Goal: Complete application form

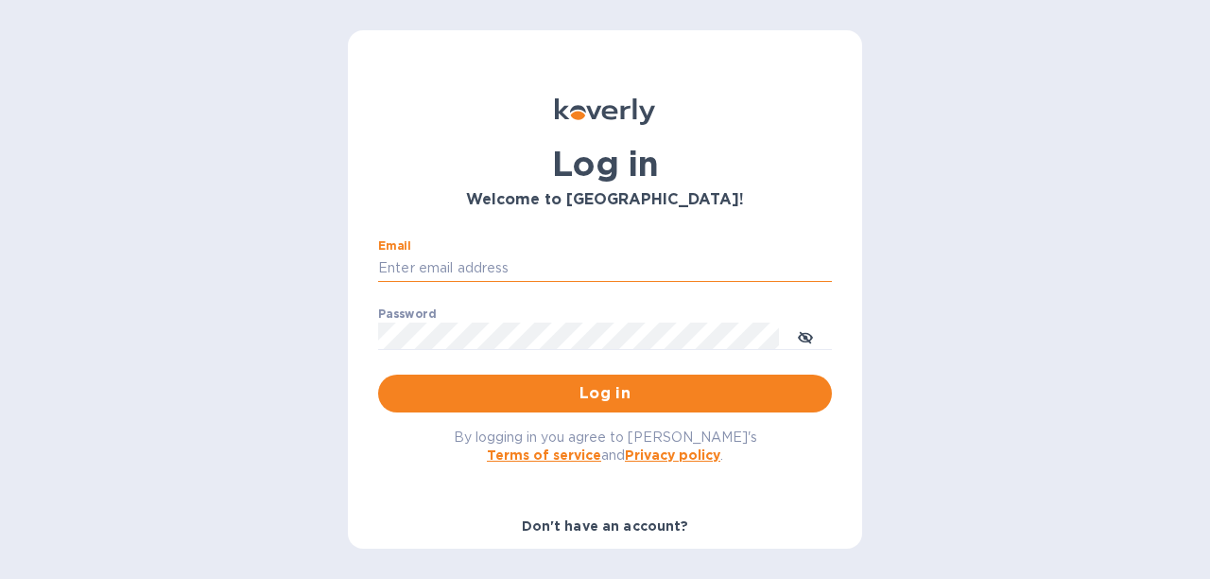
click at [522, 263] on input "Email" at bounding box center [605, 268] width 454 height 28
type input "ACCOUNTING@ESSENTIALCARES.COM"
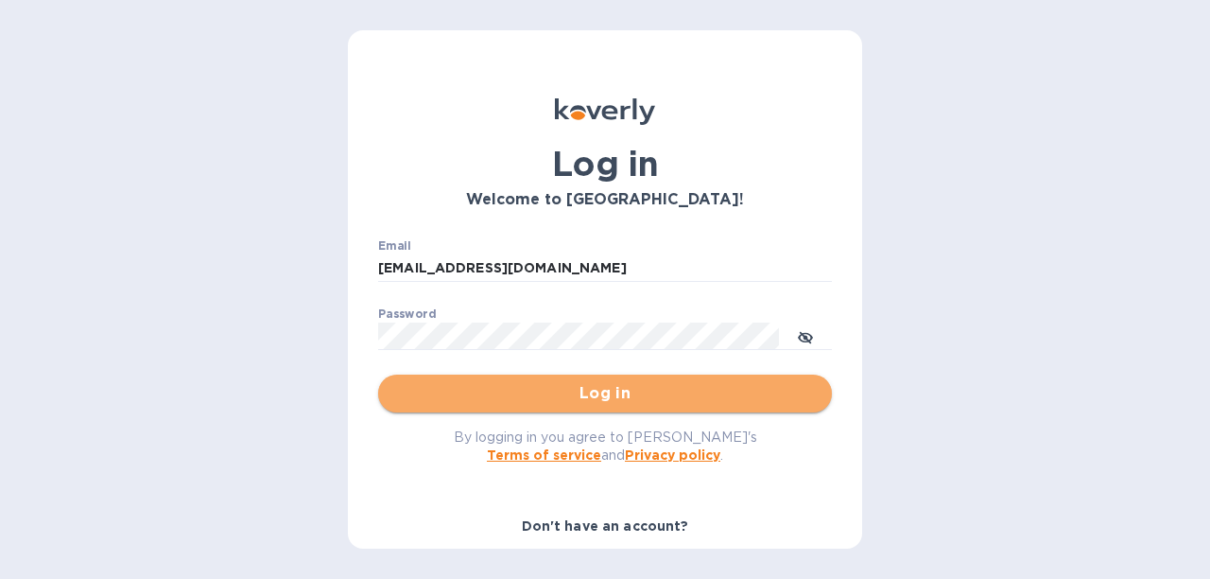
click at [608, 395] on span "Log in" at bounding box center [605, 393] width 424 height 23
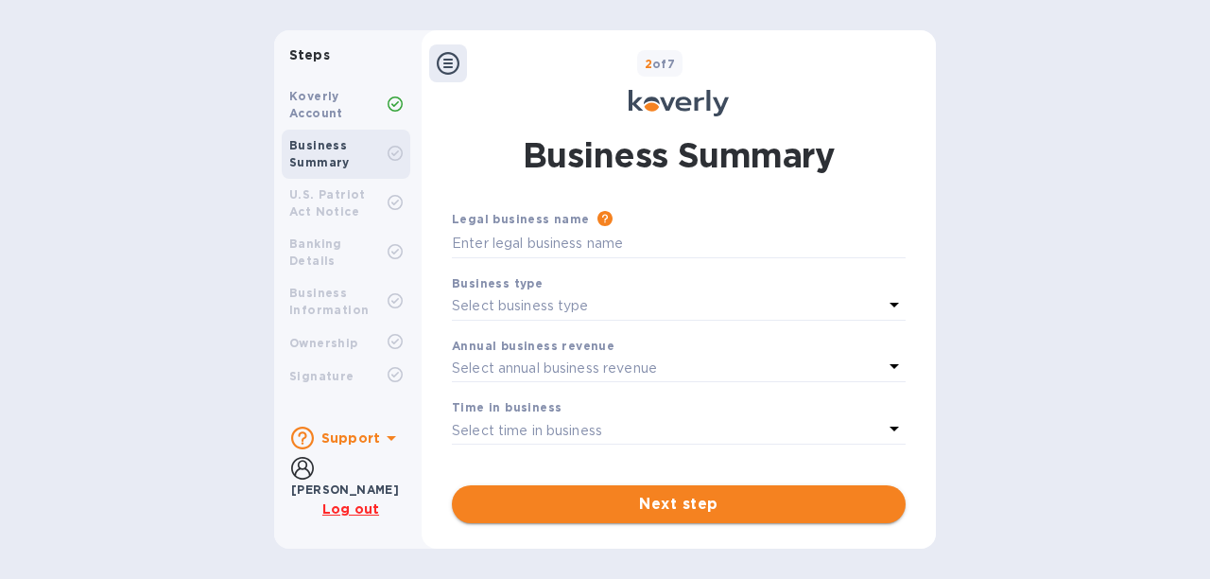
click at [730, 511] on span "Next step" at bounding box center [679, 504] width 424 height 23
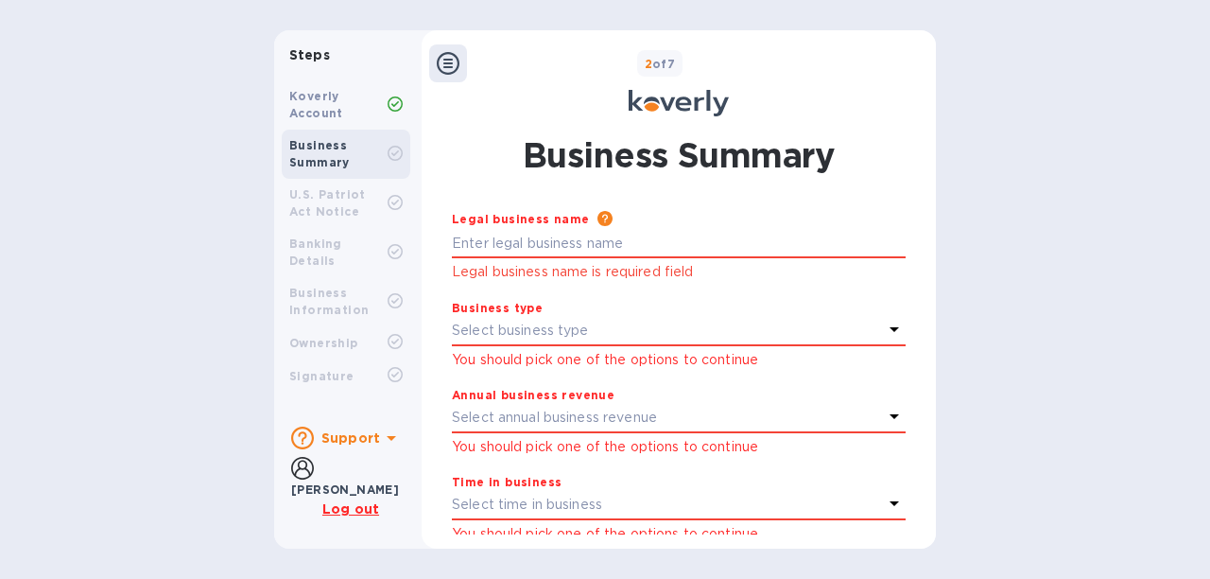
click at [308, 103] on b "Koverly Account" at bounding box center [316, 104] width 54 height 31
click at [737, 227] on div "Please provide the legal name that appears on your SS-4 form issued by the IRS …" at bounding box center [748, 219] width 316 height 21
click at [335, 483] on b "Maila Guerrero" at bounding box center [345, 489] width 108 height 14
click at [361, 433] on b "Support" at bounding box center [350, 437] width 59 height 15
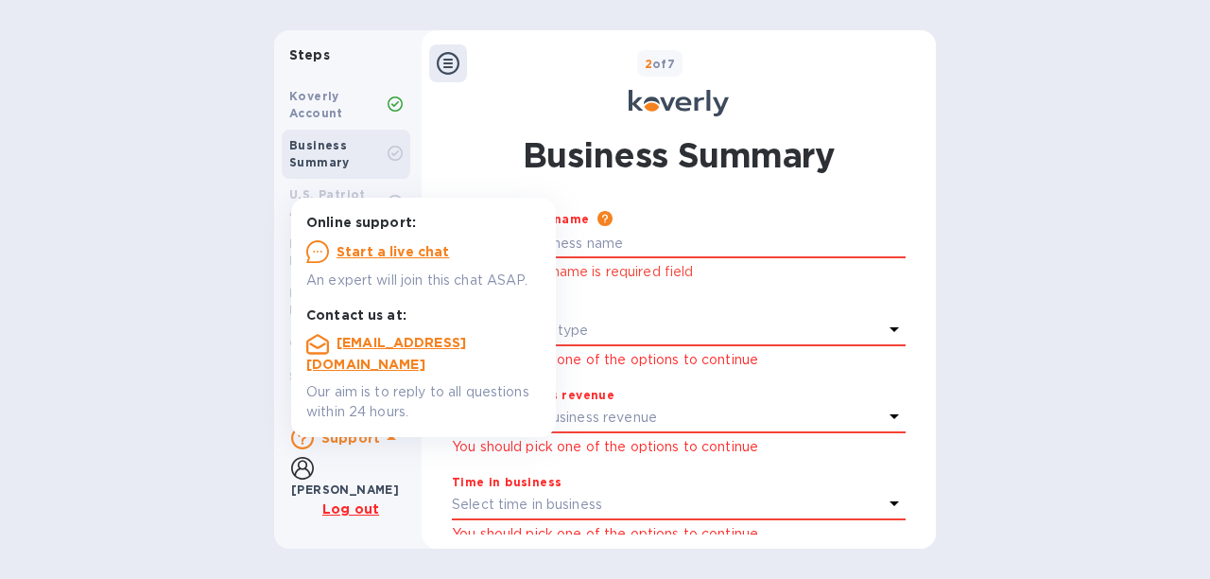
click at [346, 487] on b "Maila Guerrero" at bounding box center [345, 489] width 108 height 14
click at [309, 141] on b "Business Summary" at bounding box center [319, 153] width 61 height 31
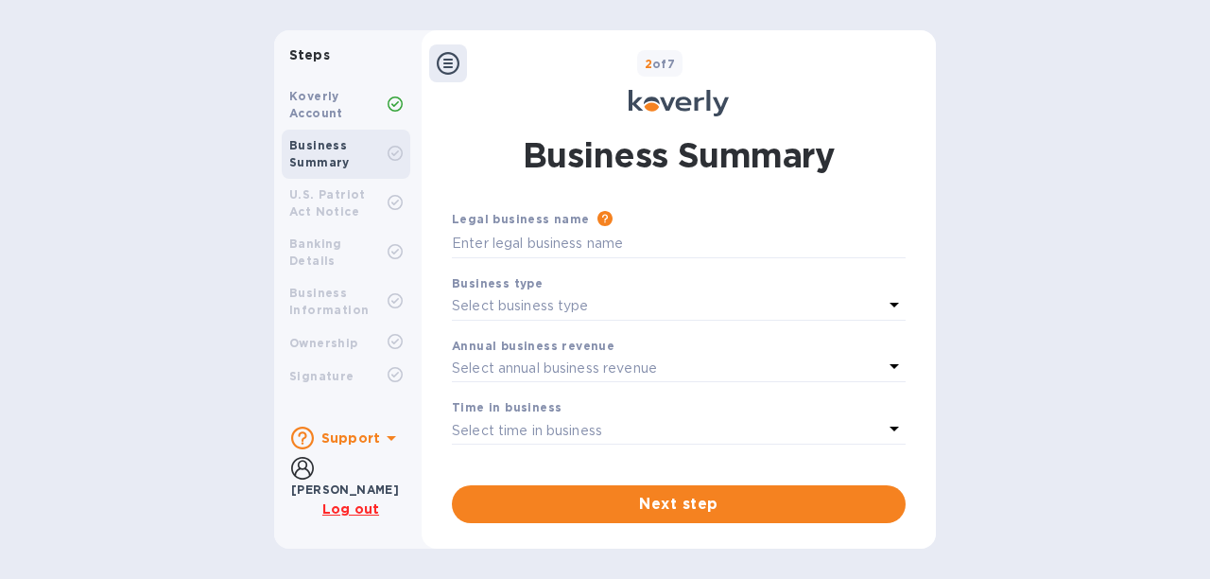
scroll to position [6, 0]
click at [336, 116] on b "Koverly Account" at bounding box center [316, 104] width 54 height 31
click at [339, 157] on b "Business Summary" at bounding box center [319, 153] width 61 height 31
click at [625, 235] on input "text" at bounding box center [679, 244] width 454 height 28
type input "Essential Cares Supplies, Inc."
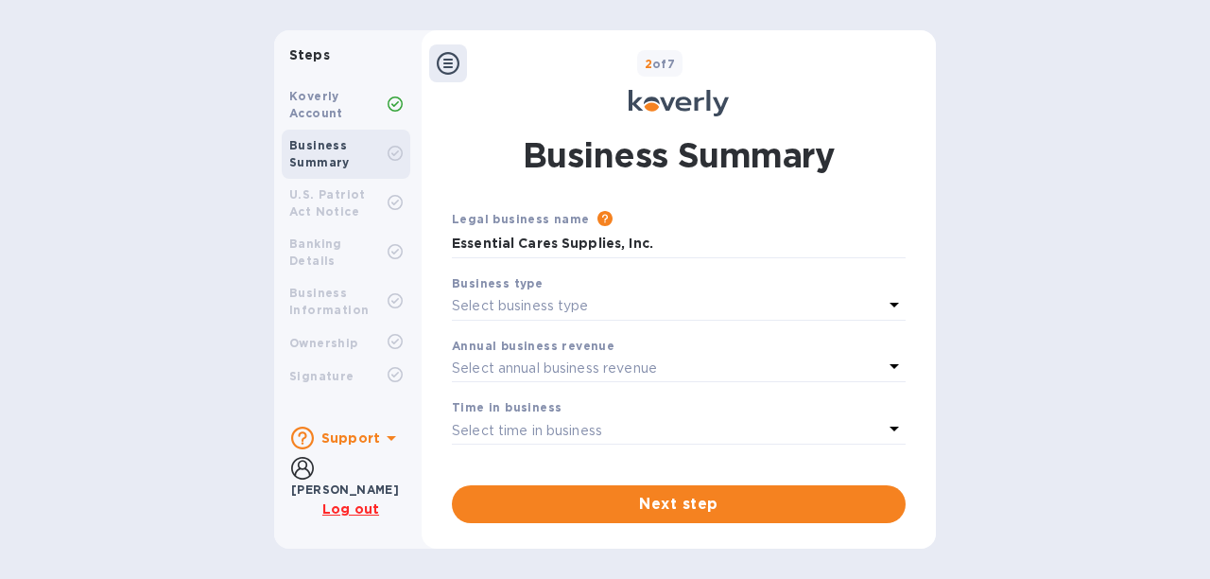
click at [890, 303] on icon at bounding box center [894, 305] width 9 height 5
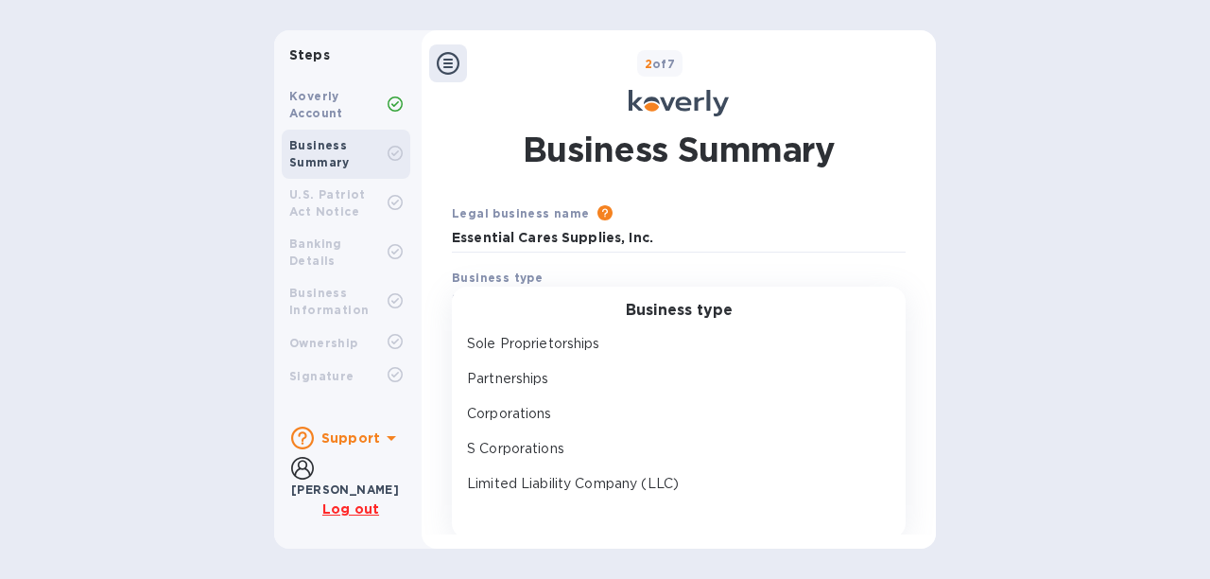
click at [522, 419] on p "Corporations" at bounding box center [671, 414] width 408 height 20
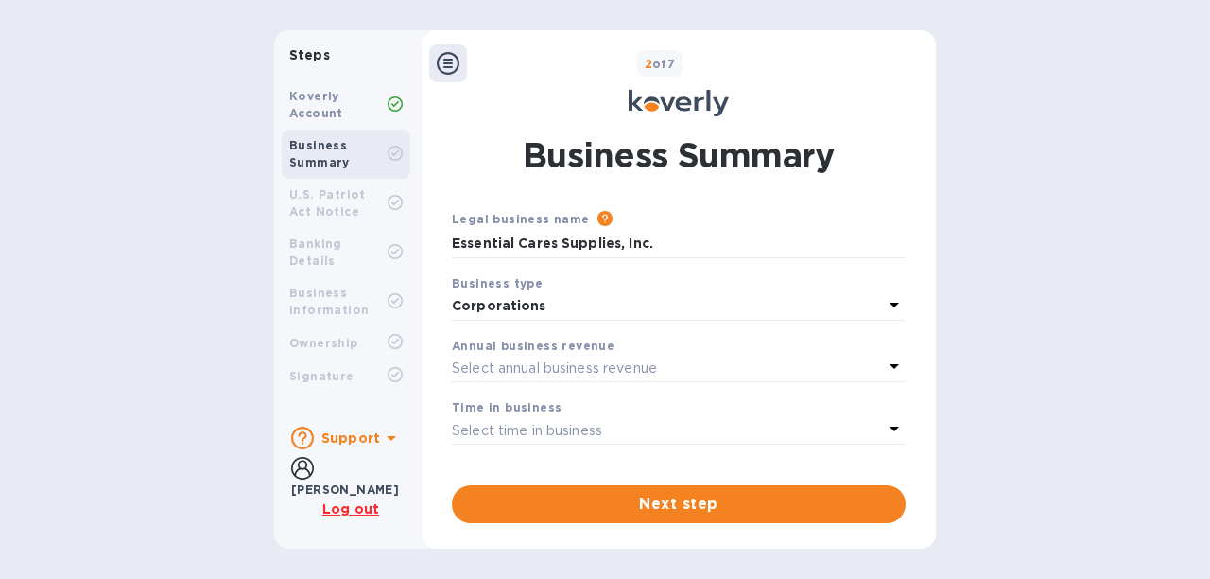
click at [883, 368] on icon at bounding box center [894, 366] width 23 height 23
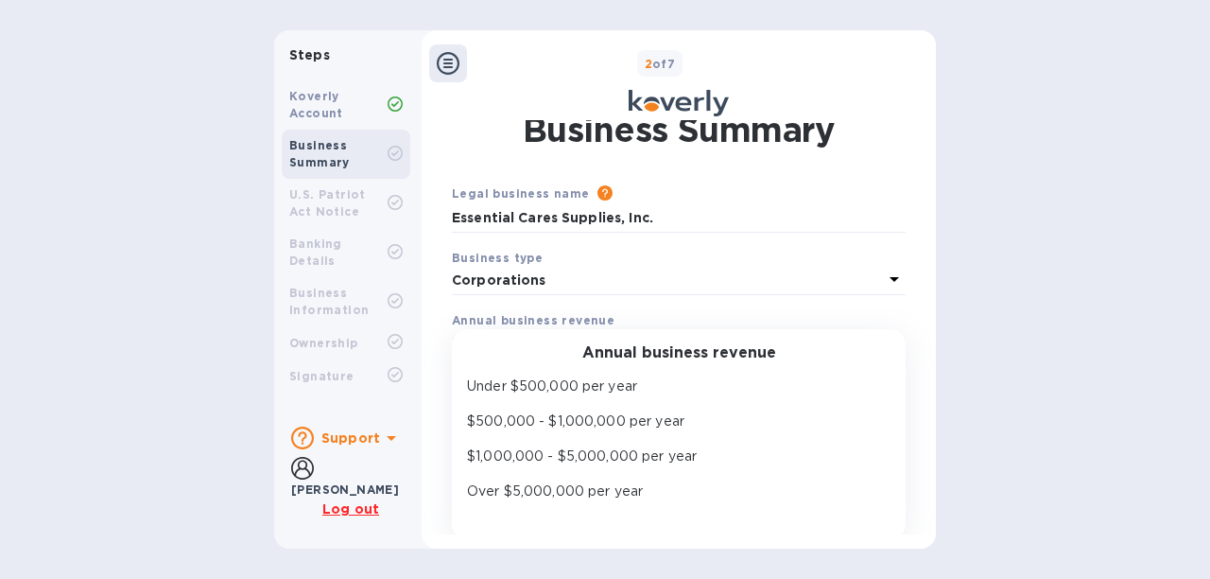
scroll to position [37, 0]
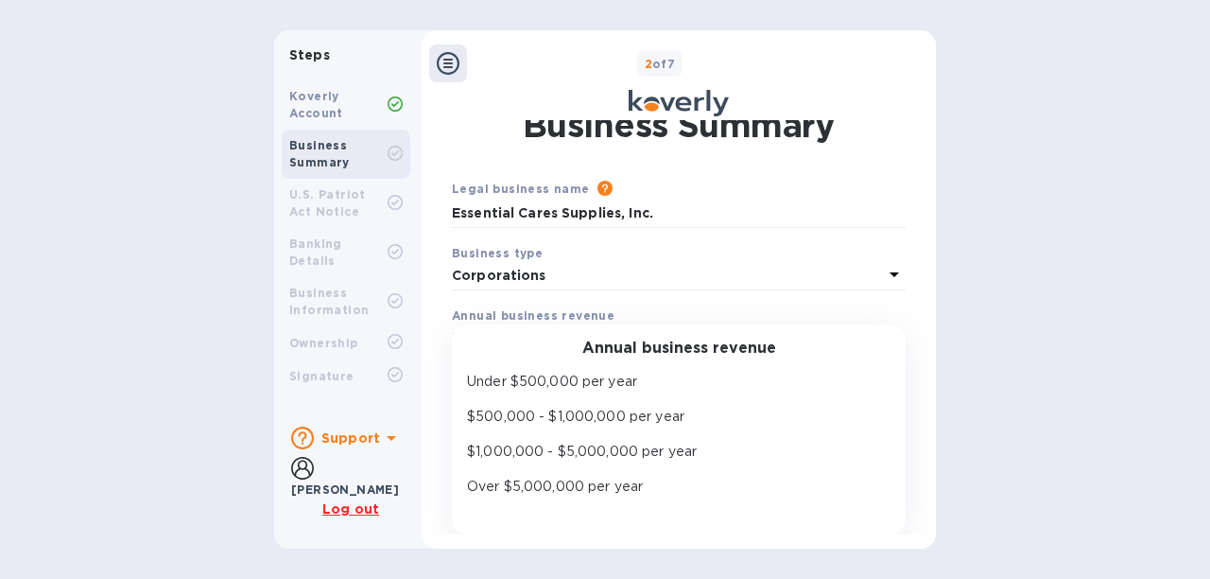
click at [834, 248] on div "Legal business name Please provide the legal name that appears on your SS-4 for…" at bounding box center [678, 296] width 469 height 251
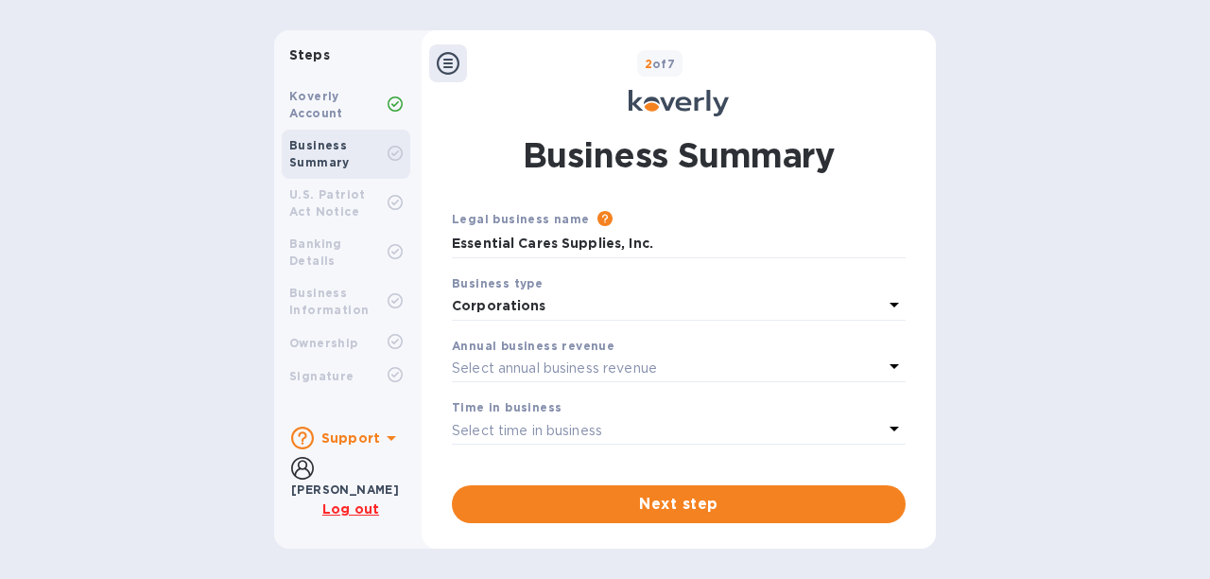
click at [694, 502] on span "Next step" at bounding box center [679, 504] width 424 height 23
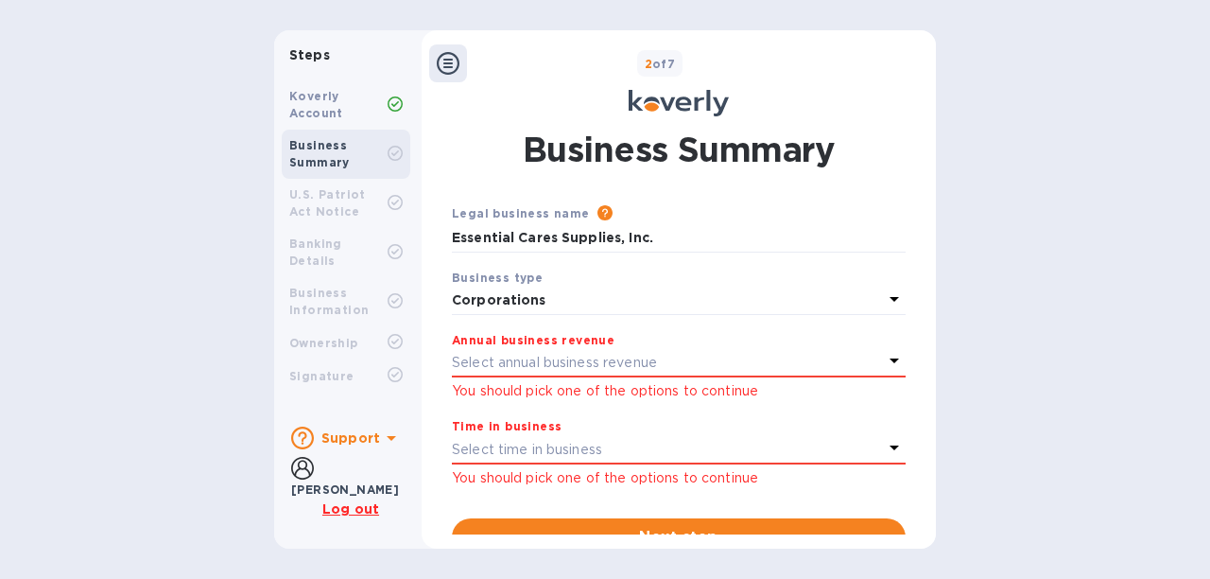
click at [892, 372] on icon at bounding box center [894, 360] width 23 height 23
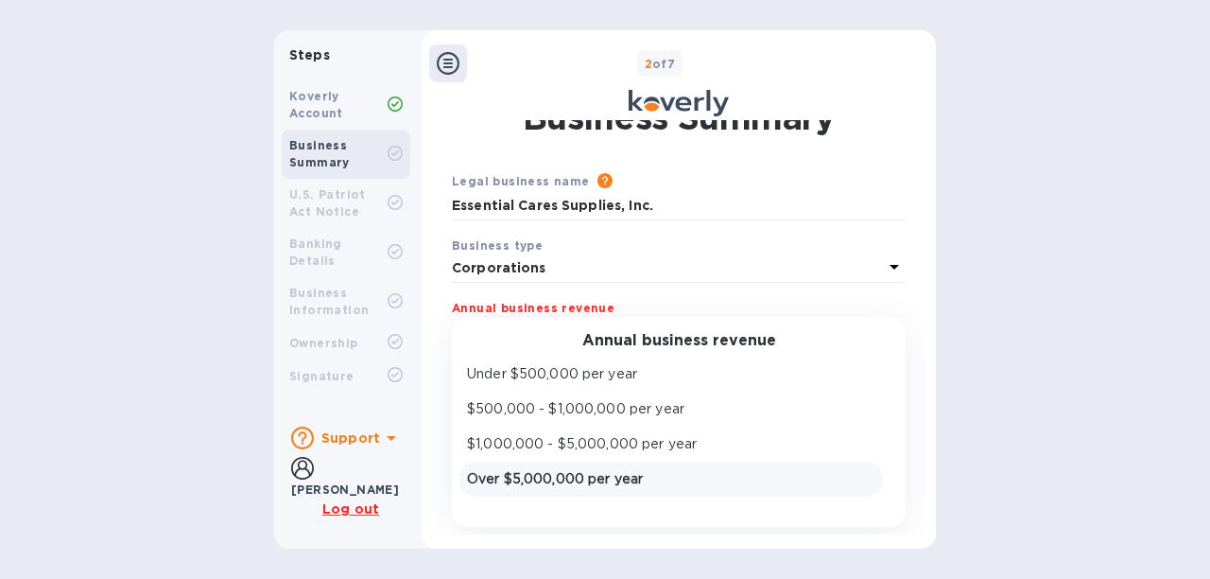
scroll to position [55, 0]
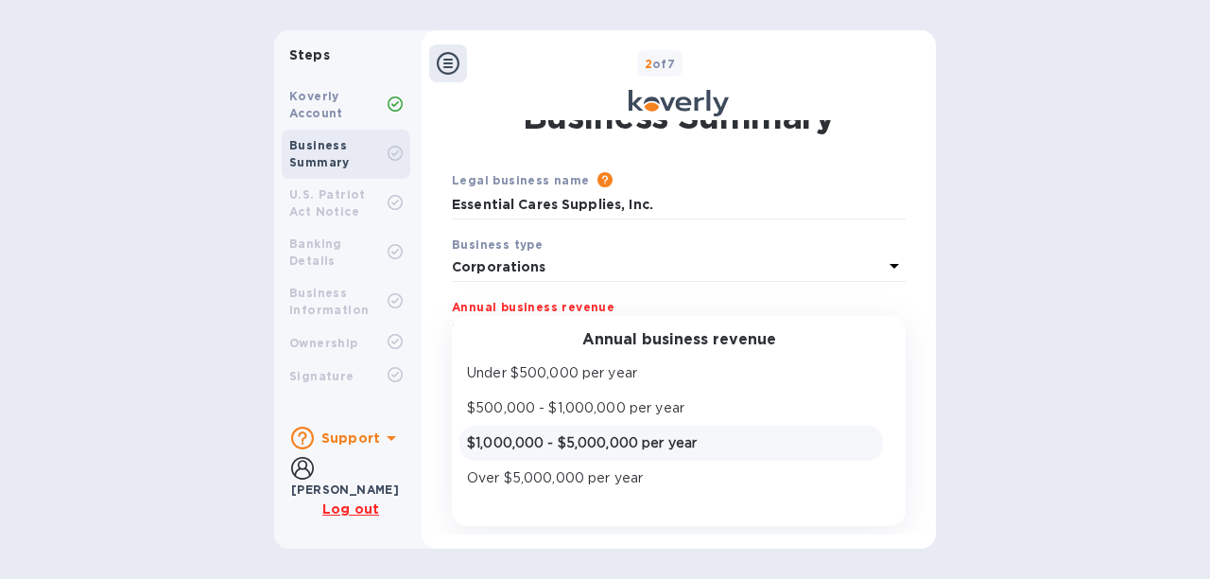
click at [660, 433] on p "$1,000,000 - $5,000,000 per year" at bounding box center [671, 443] width 408 height 20
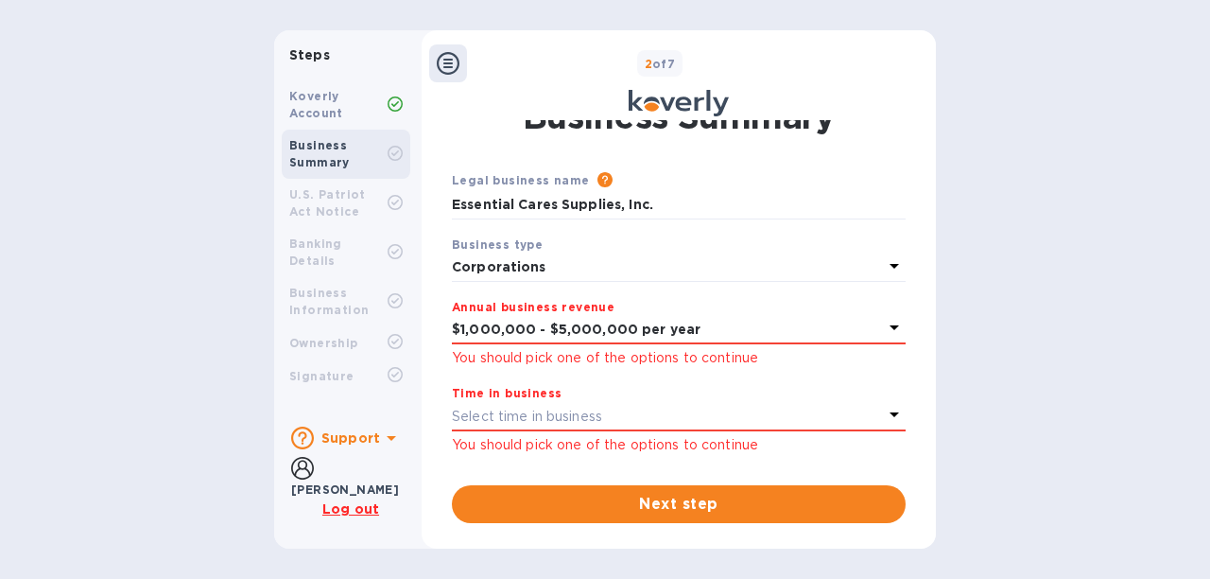
click at [680, 409] on div "Select time in business" at bounding box center [667, 416] width 431 height 26
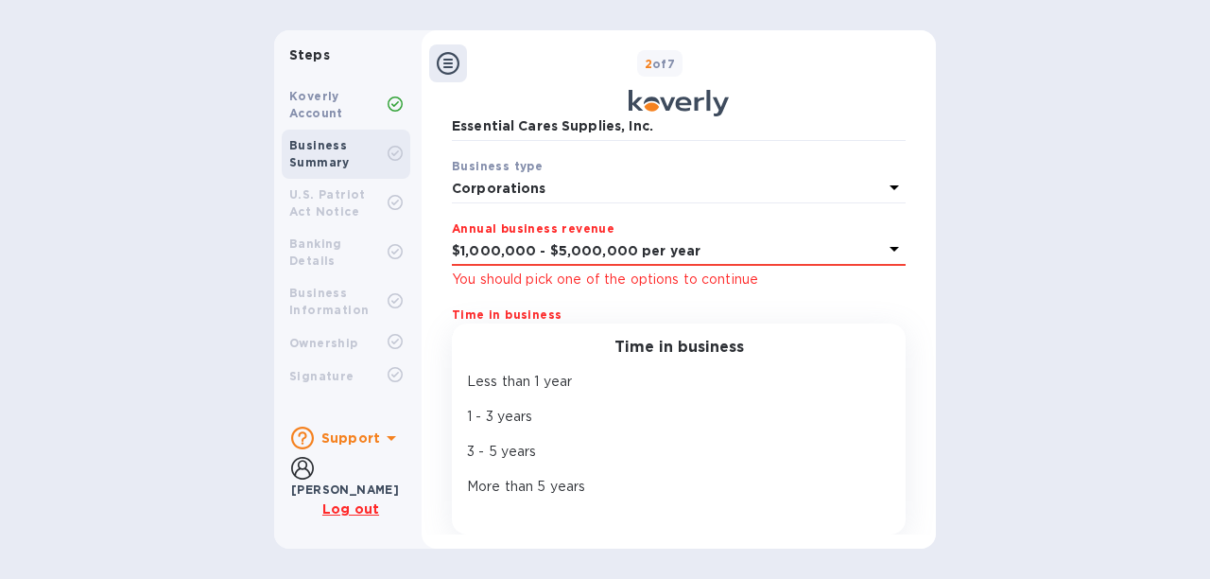
click at [553, 476] on p "More than 5 years" at bounding box center [671, 486] width 408 height 20
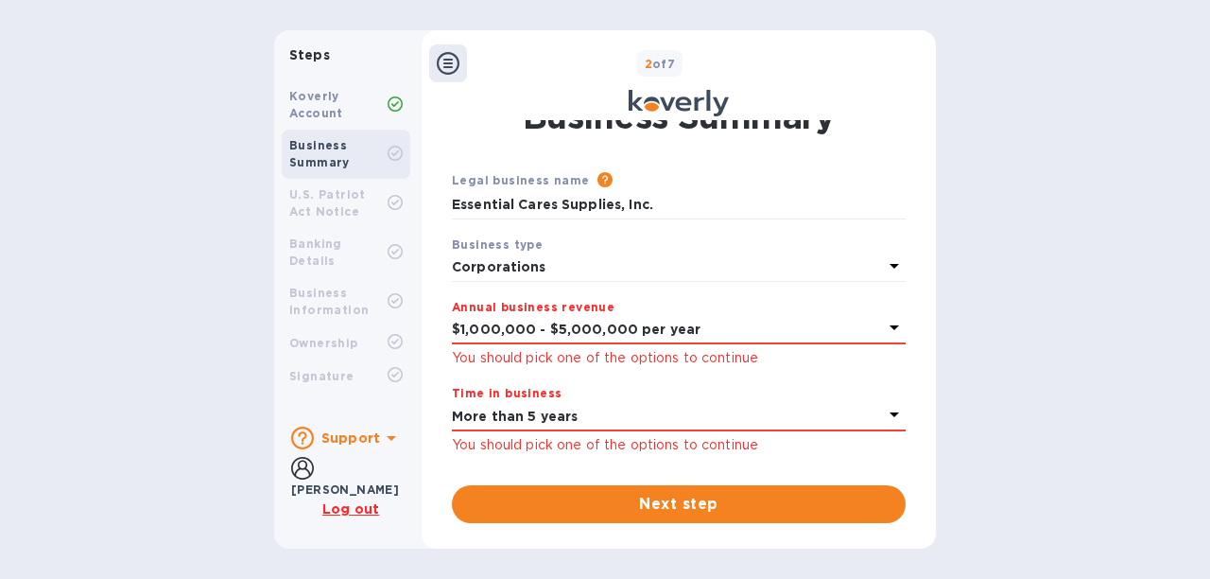
scroll to position [56, 0]
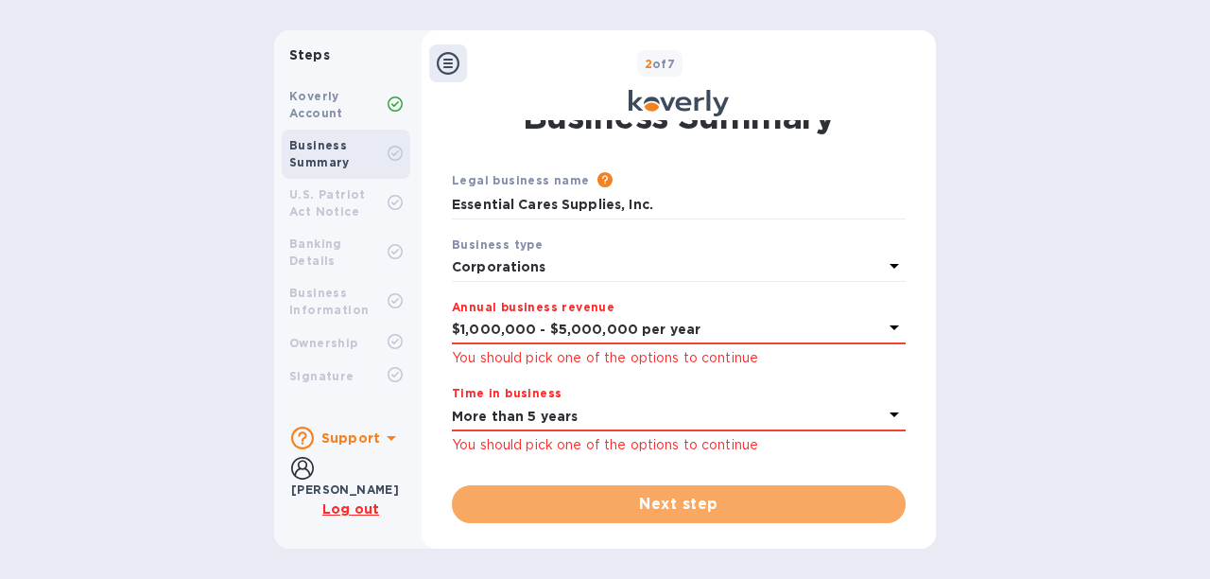
click at [705, 501] on span "Next step" at bounding box center [679, 504] width 424 height 23
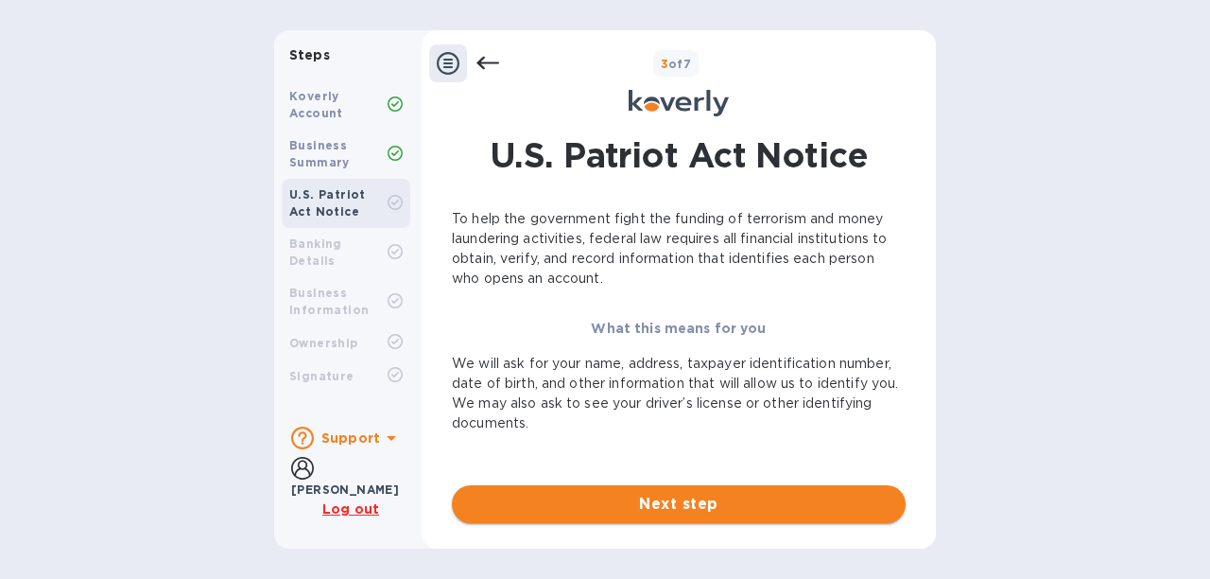
scroll to position [0, 0]
click at [678, 507] on span "Next step" at bounding box center [679, 504] width 424 height 23
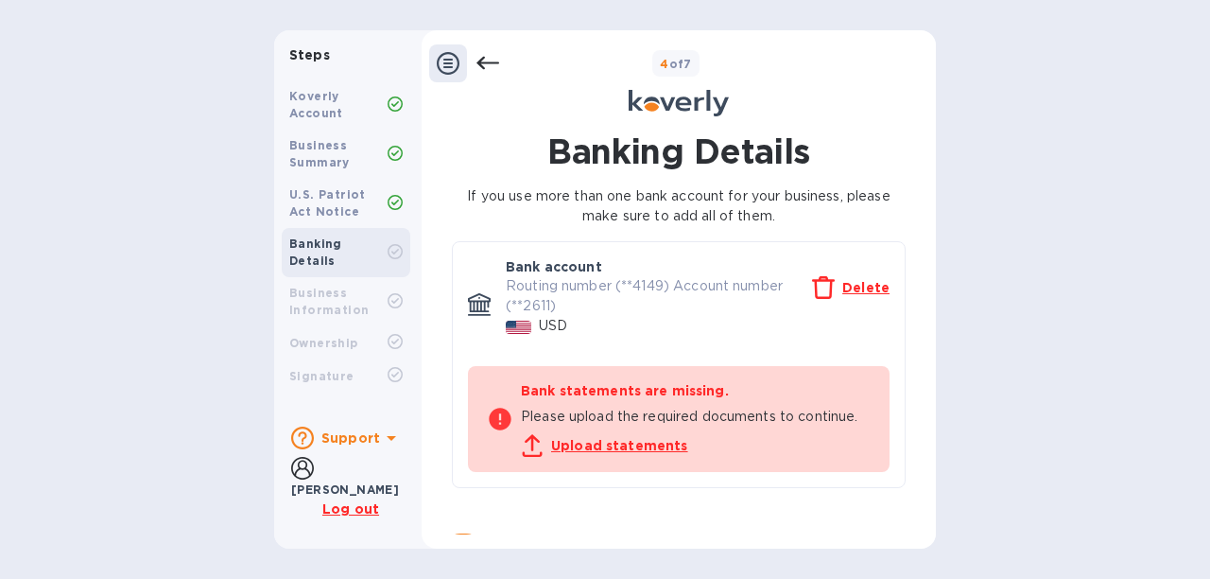
click at [493, 61] on icon at bounding box center [487, 63] width 23 height 23
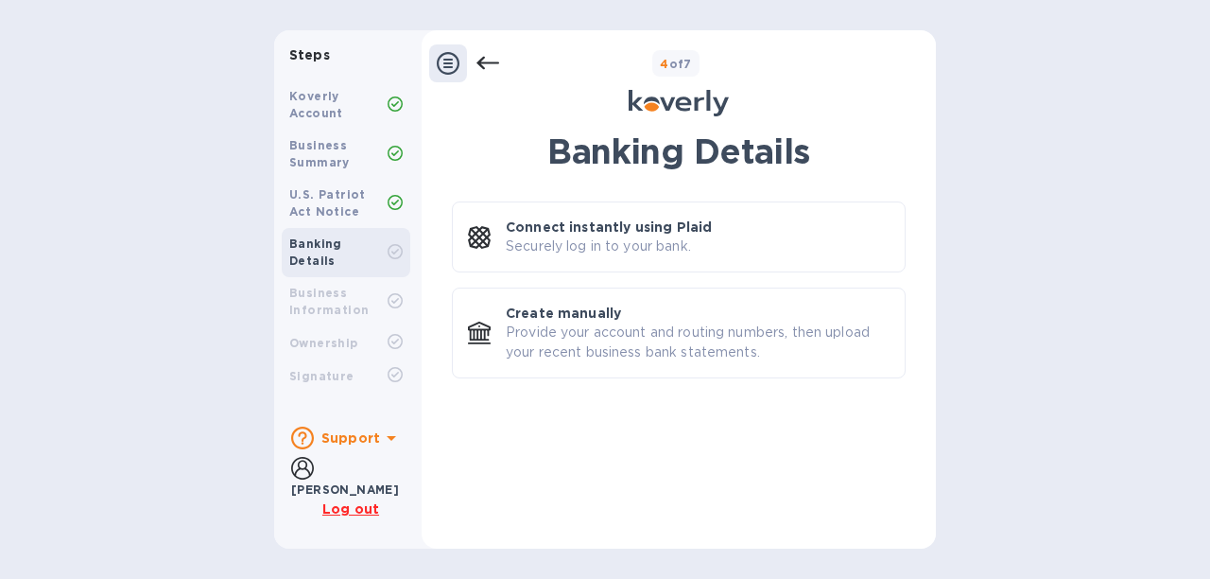
click at [344, 479] on div "Maila Guerrero" at bounding box center [345, 489] width 108 height 20
click at [353, 506] on u "Log out" at bounding box center [350, 508] width 57 height 15
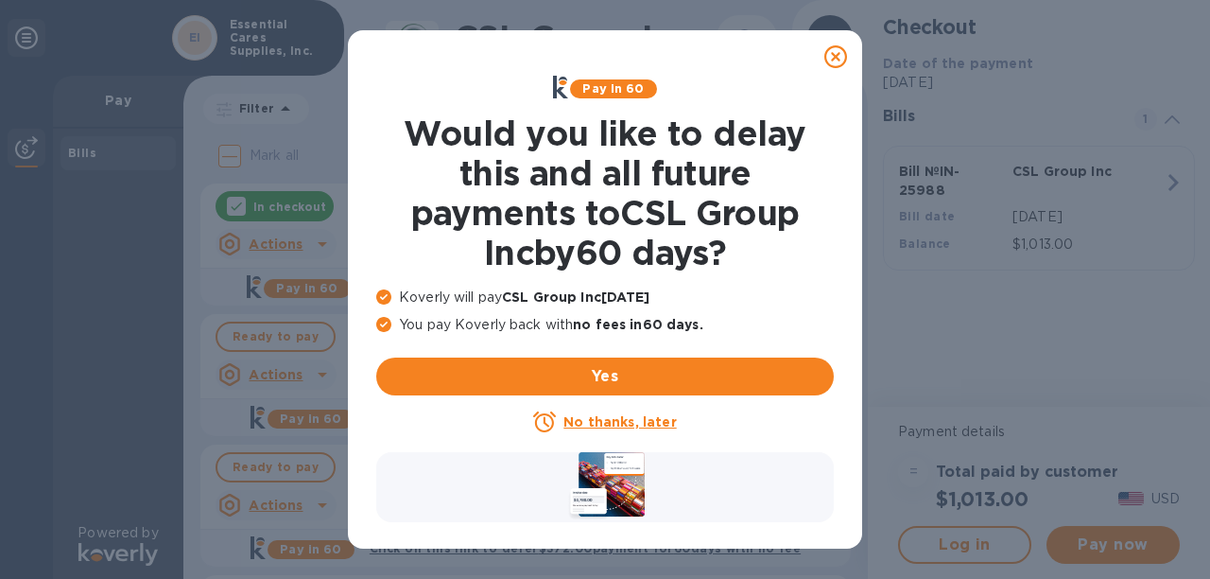
click at [624, 423] on u "No thanks, later" at bounding box center [619, 421] width 112 height 15
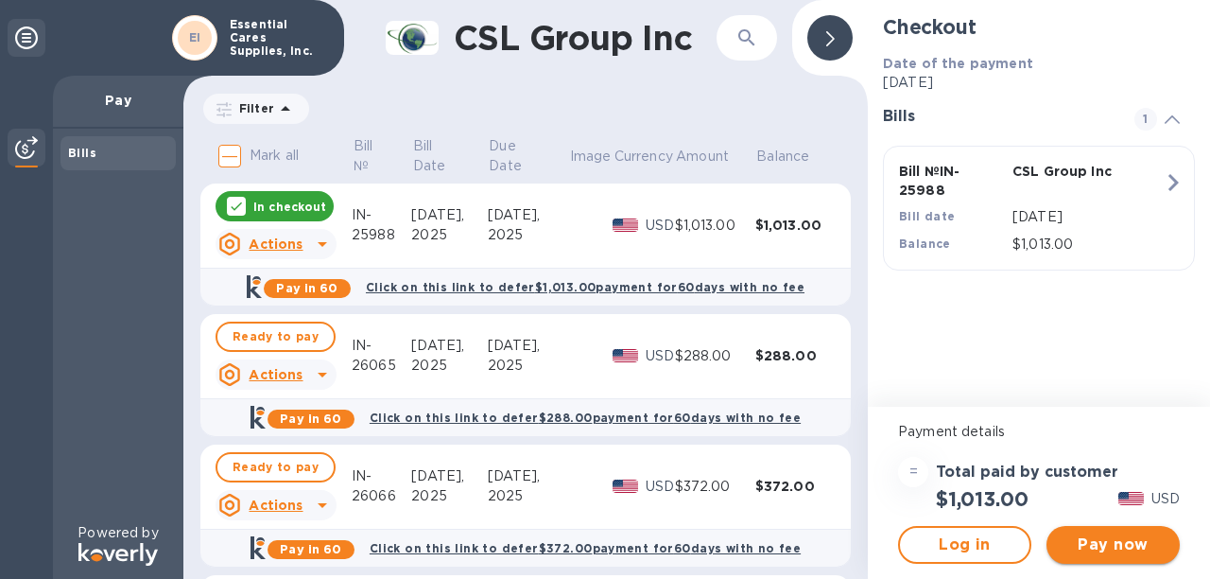
click at [1132, 537] on span "Pay now" at bounding box center [1113, 544] width 103 height 23
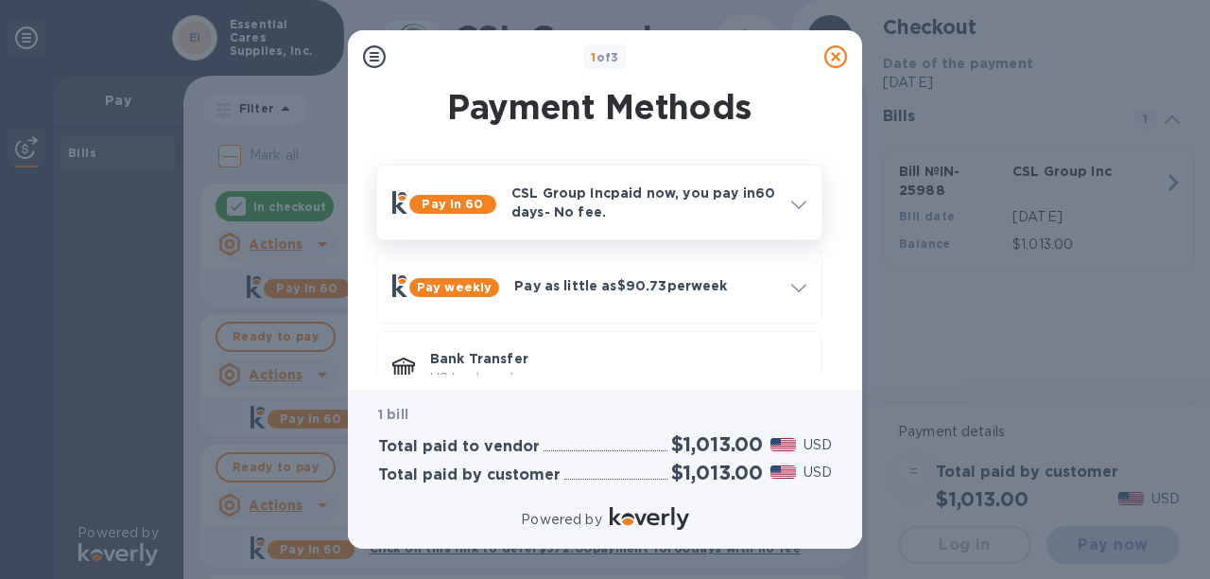
click at [796, 206] on icon at bounding box center [798, 204] width 15 height 9
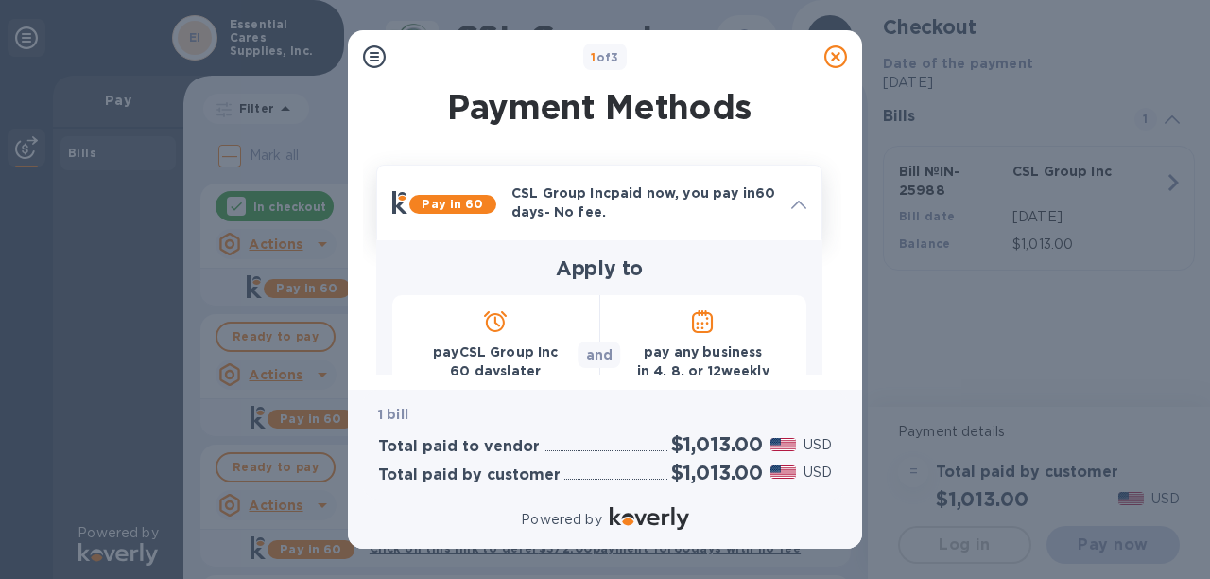
click at [836, 60] on icon at bounding box center [835, 56] width 23 height 23
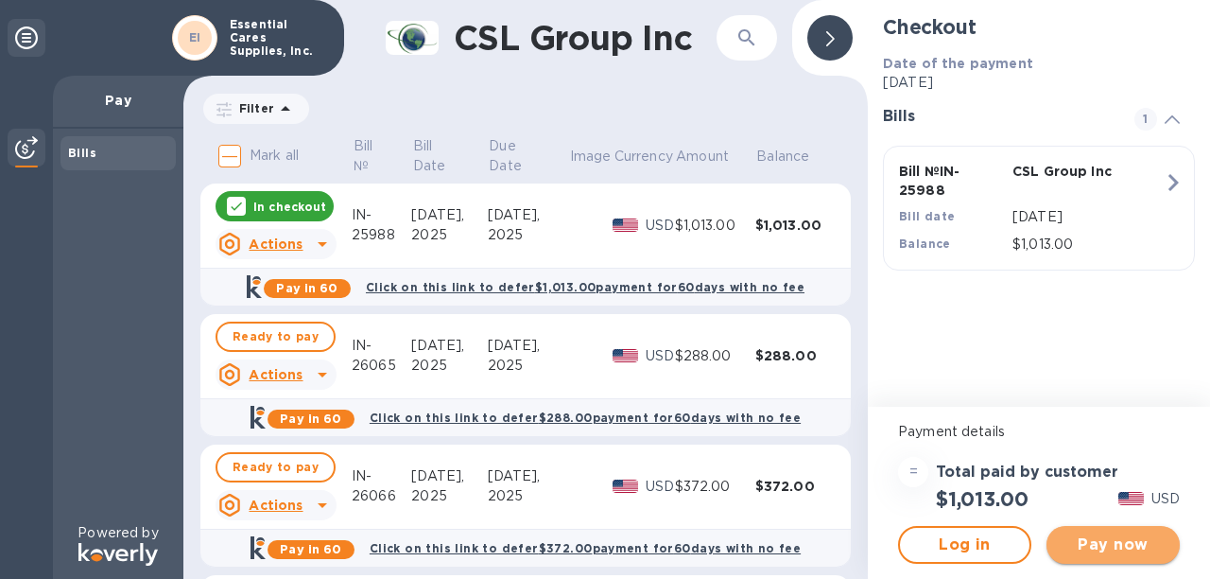
click at [1091, 543] on span "Pay now" at bounding box center [1113, 544] width 103 height 23
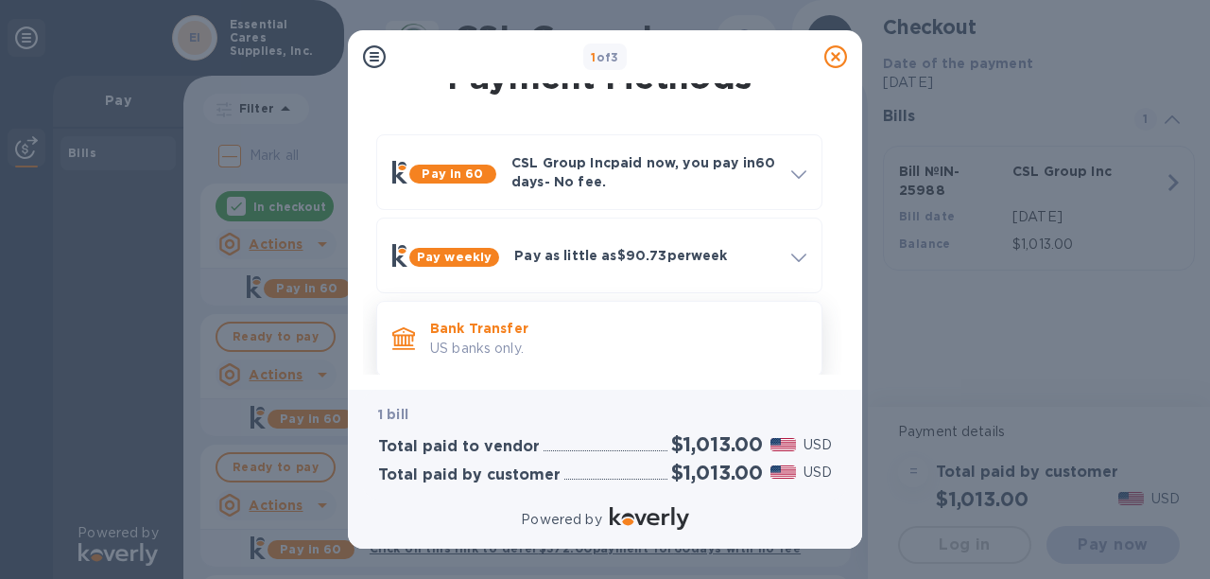
scroll to position [47, 0]
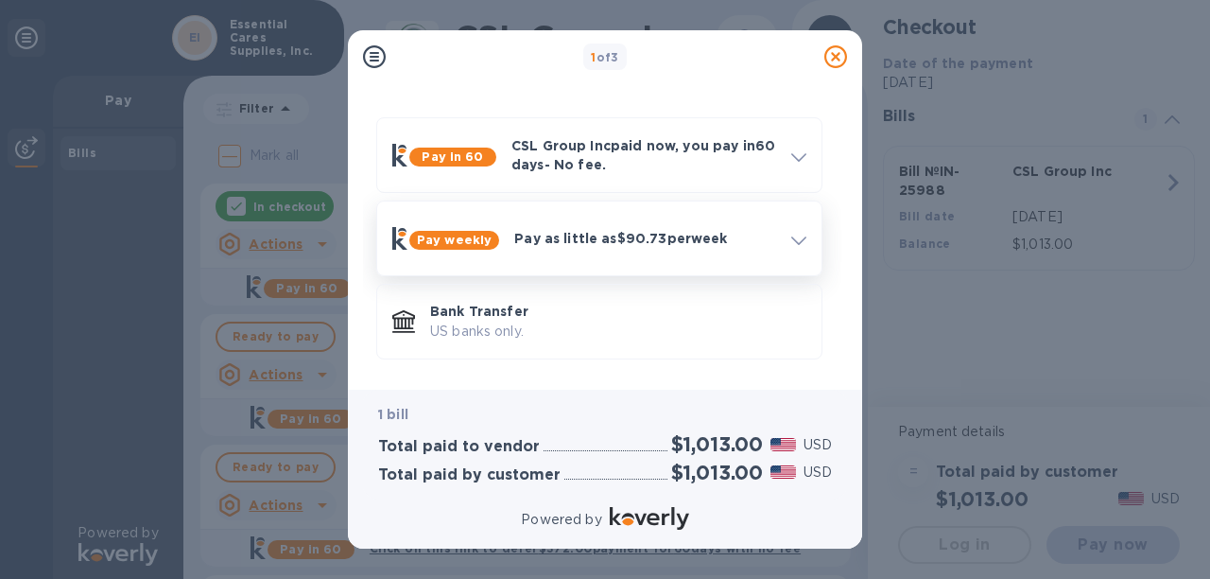
click at [808, 239] on div at bounding box center [799, 238] width 30 height 34
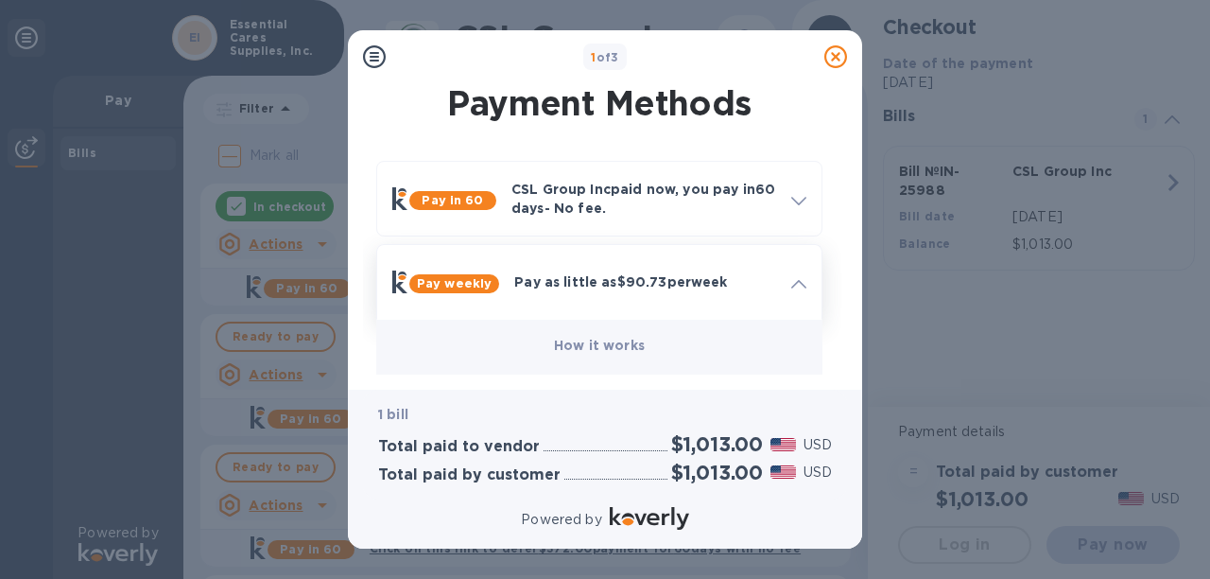
scroll to position [0, 0]
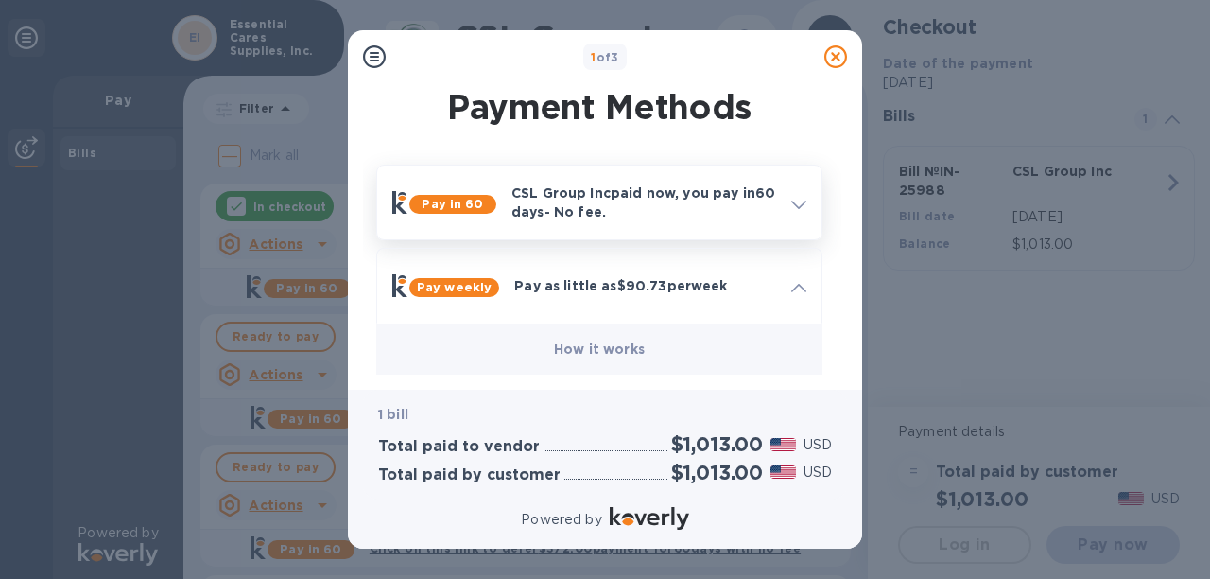
click at [789, 202] on div at bounding box center [799, 202] width 30 height 34
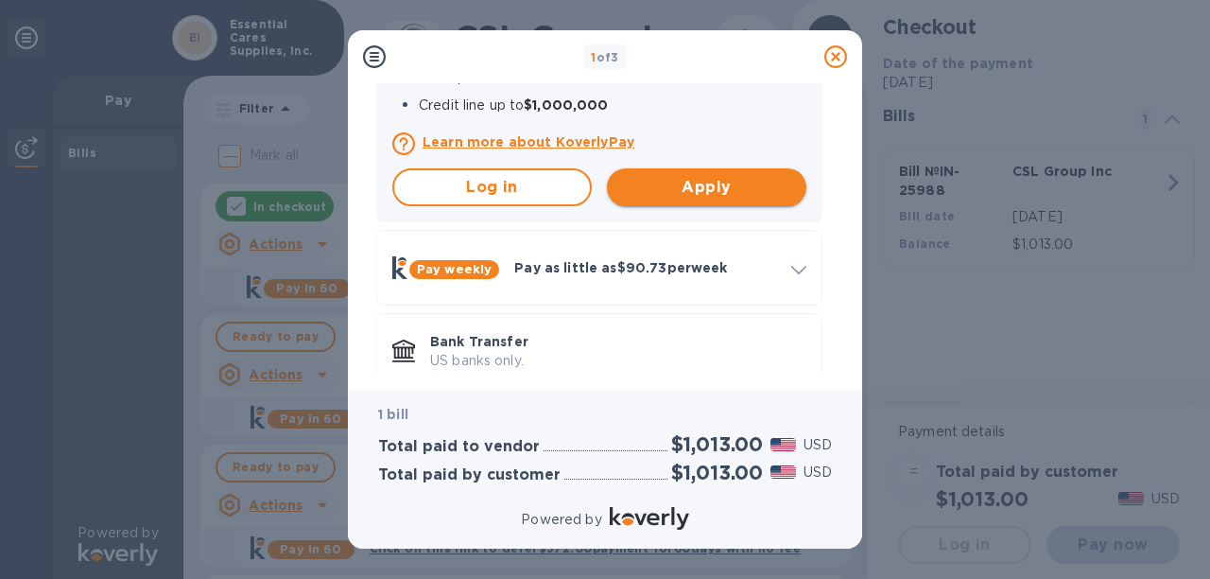
scroll to position [459, 0]
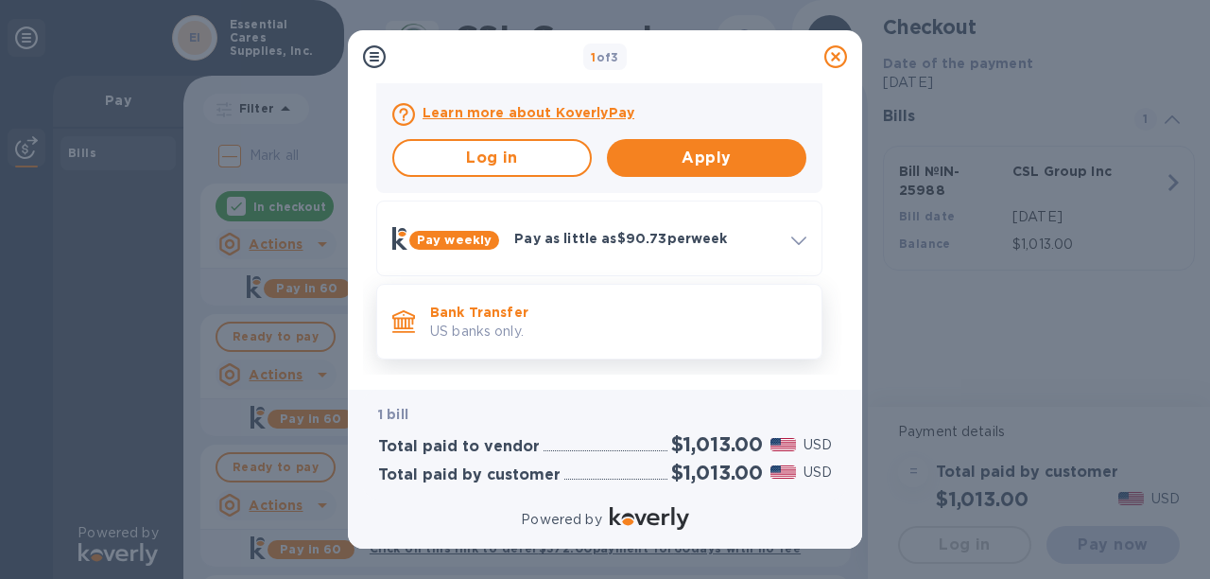
click at [597, 321] on p "US banks only." at bounding box center [618, 331] width 376 height 20
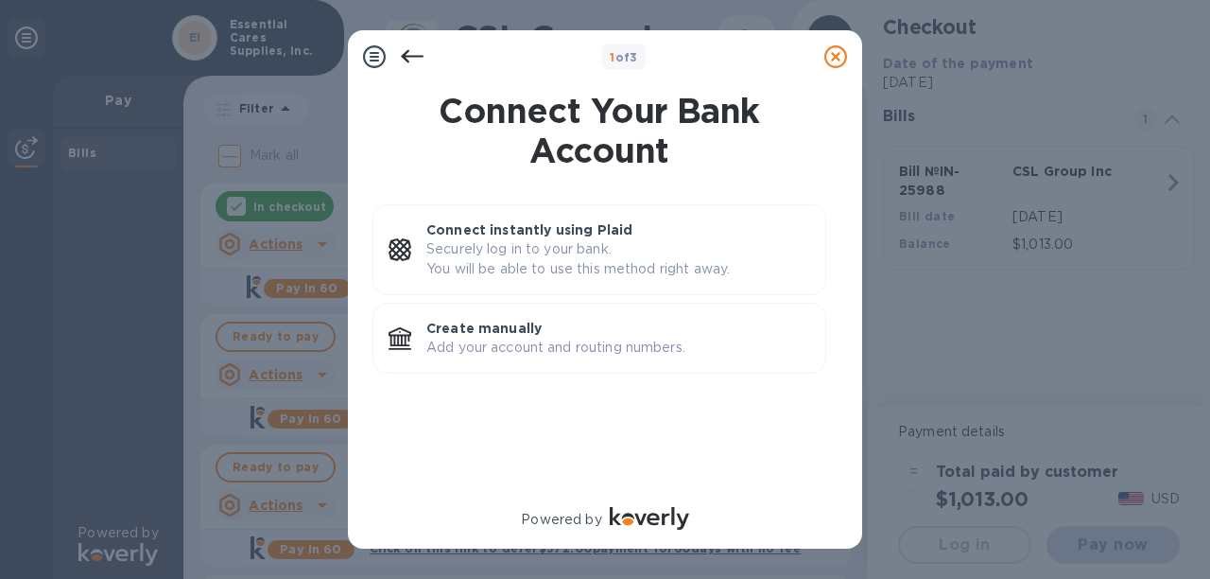
click at [836, 59] on icon at bounding box center [835, 56] width 23 height 23
